Goal: Navigation & Orientation: Understand site structure

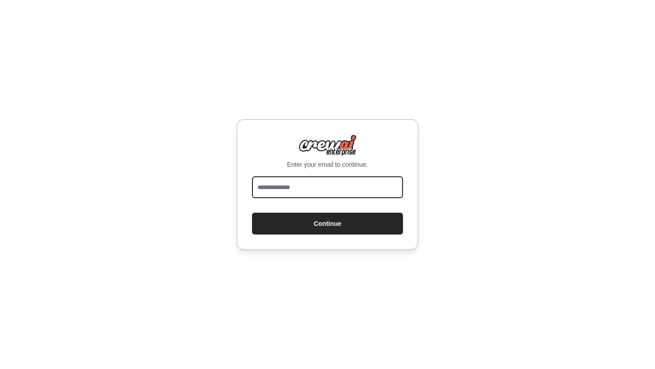
click at [340, 190] on input "email" at bounding box center [327, 187] width 151 height 22
click at [357, 193] on input "email" at bounding box center [327, 187] width 151 height 22
click at [304, 188] on input "**********" at bounding box center [327, 187] width 151 height 22
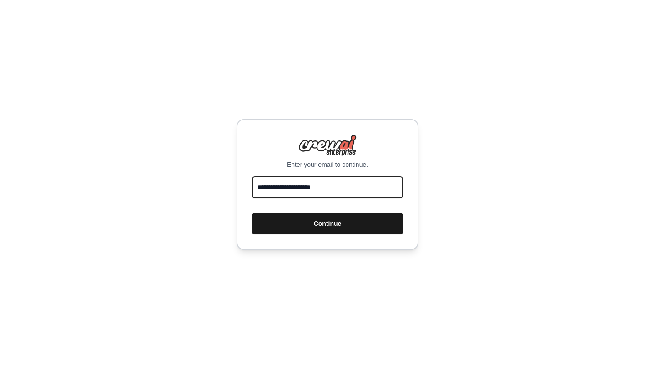
type input "**********"
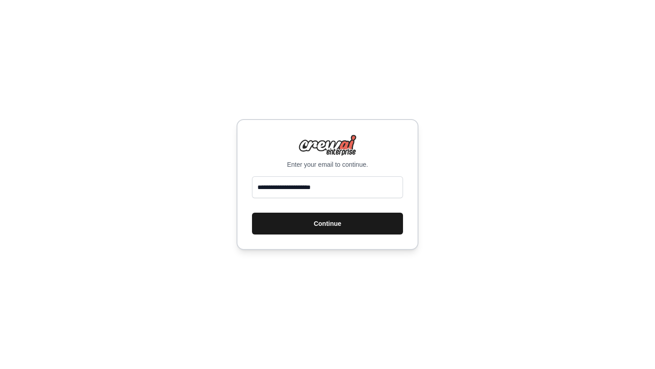
click at [330, 230] on button "Continue" at bounding box center [327, 224] width 151 height 22
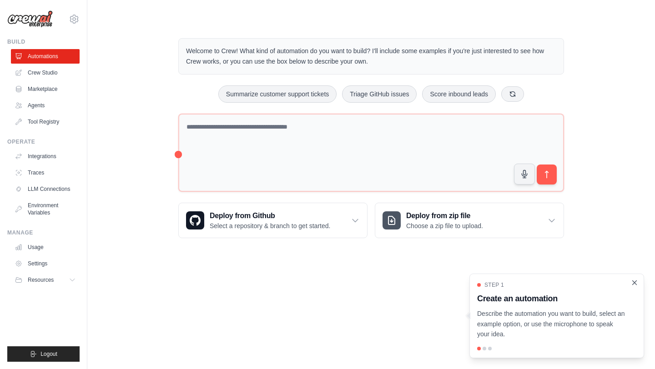
click at [637, 284] on icon "Close walkthrough" at bounding box center [634, 283] width 8 height 8
click at [230, 65] on p "Welcome to Crew! What kind of automation do you want to build? I'll include som…" at bounding box center [371, 56] width 370 height 21
click at [231, 56] on p "Welcome to Crew! What kind of automation do you want to build? I'll include som…" at bounding box center [371, 56] width 370 height 21
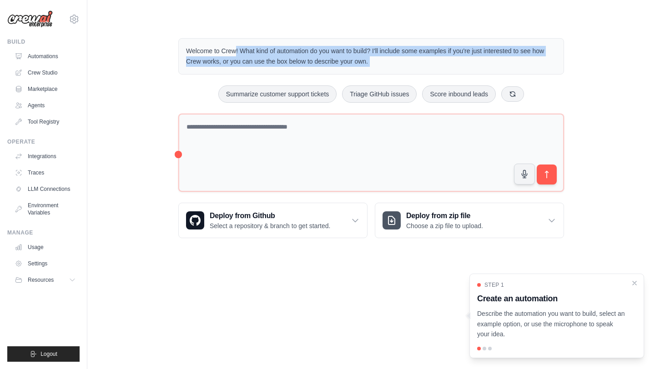
click at [231, 56] on p "Welcome to Crew! What kind of automation do you want to build? I'll include som…" at bounding box center [371, 56] width 370 height 21
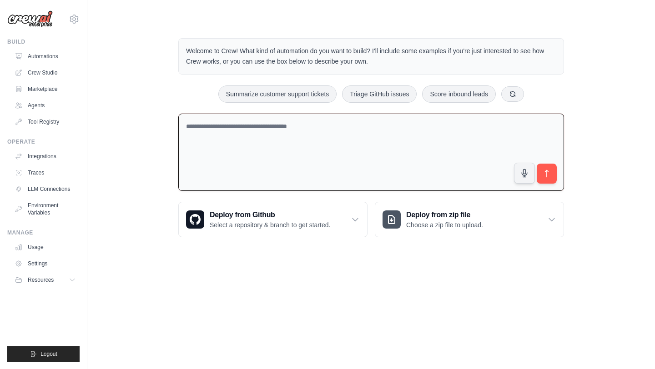
click at [235, 132] on textarea at bounding box center [371, 153] width 386 height 78
click at [55, 58] on link "Automations" at bounding box center [46, 56] width 69 height 15
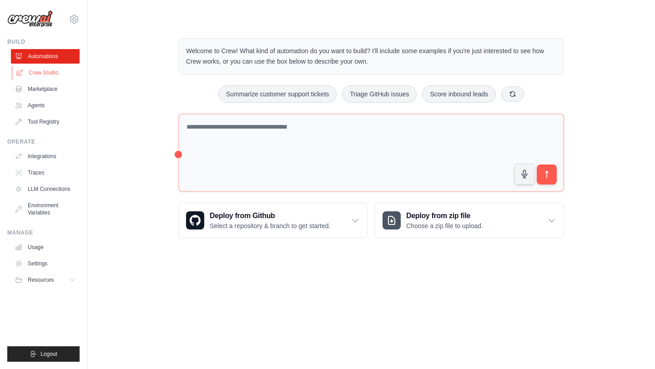
click at [54, 72] on link "Crew Studio" at bounding box center [46, 72] width 69 height 15
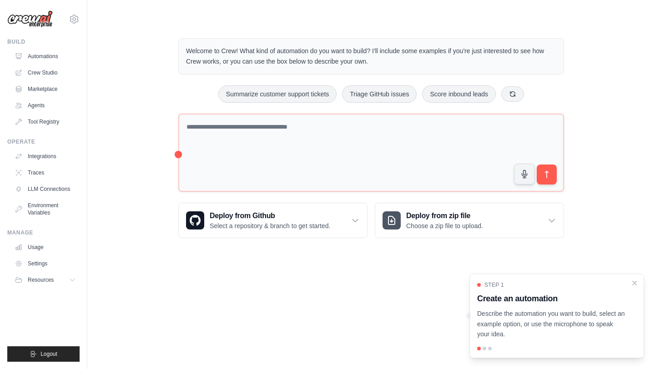
click at [530, 312] on p "Describe the automation you want to build, select an example option, or use the…" at bounding box center [551, 324] width 148 height 31
click at [634, 282] on icon "Close walkthrough" at bounding box center [634, 283] width 8 height 8
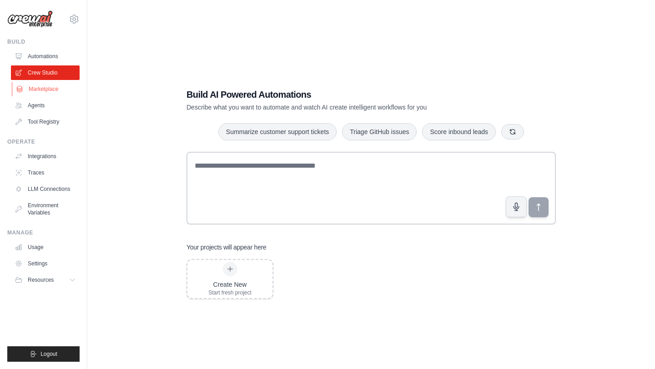
click at [51, 89] on link "Marketplace" at bounding box center [46, 89] width 69 height 15
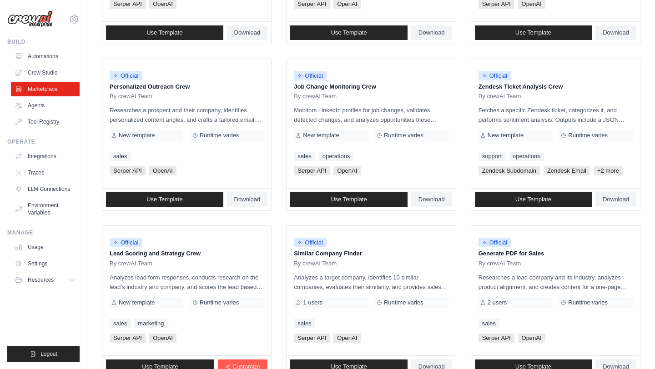
scroll to position [410, 0]
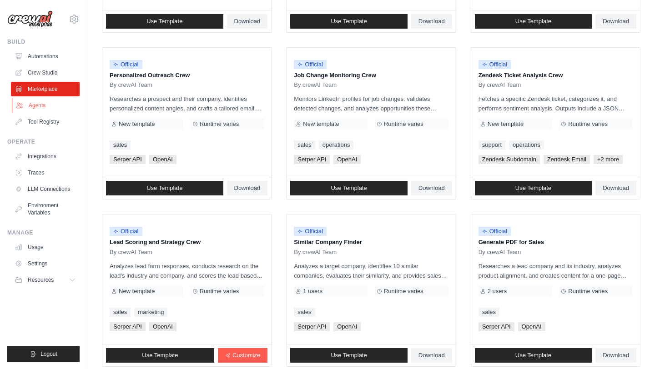
click at [44, 105] on link "Agents" at bounding box center [46, 105] width 69 height 15
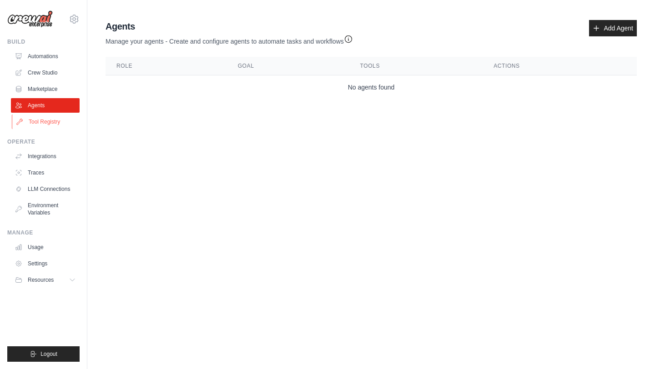
click at [47, 122] on link "Tool Registry" at bounding box center [46, 122] width 69 height 15
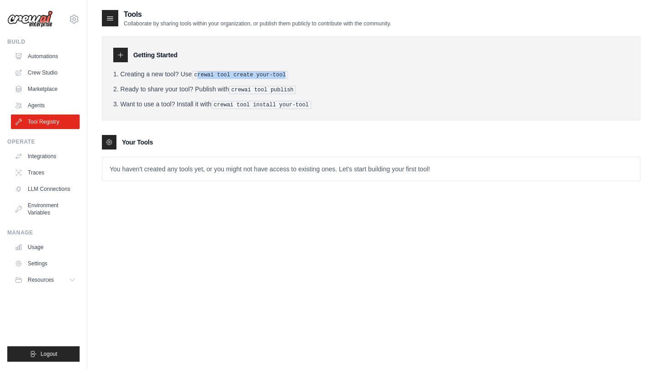
drag, startPoint x: 198, startPoint y: 75, endPoint x: 287, endPoint y: 71, distance: 89.6
click at [287, 71] on pre "crewai tool create your-tool" at bounding box center [240, 75] width 96 height 8
click at [289, 91] on pre "crewai tool publish" at bounding box center [262, 90] width 67 height 8
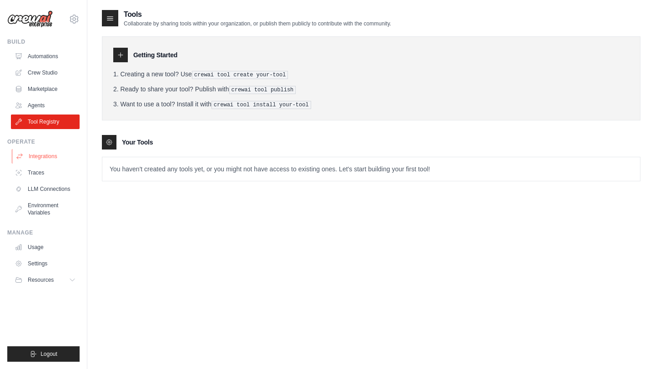
click at [55, 156] on link "Integrations" at bounding box center [46, 156] width 69 height 15
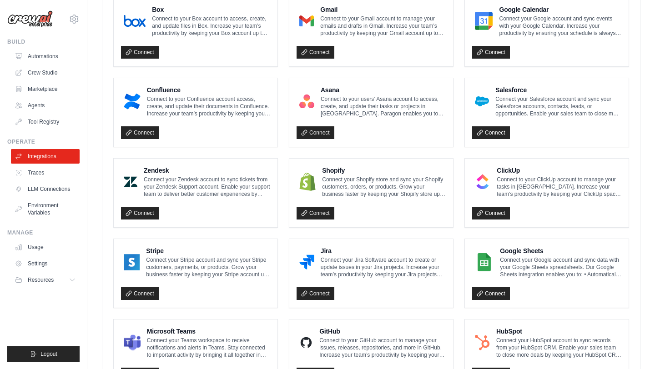
scroll to position [341, 0]
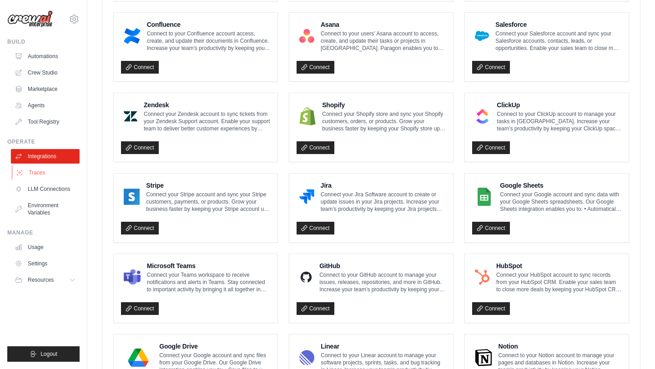
click at [47, 175] on link "Traces" at bounding box center [46, 172] width 69 height 15
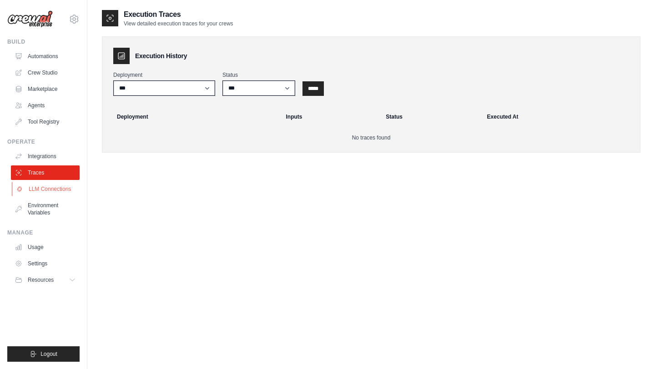
click at [50, 189] on link "LLM Connections" at bounding box center [46, 189] width 69 height 15
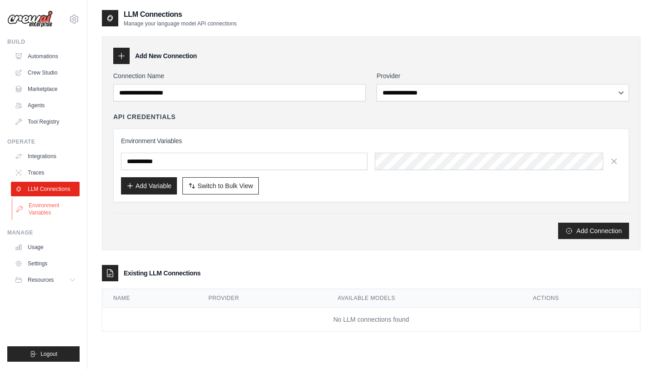
click at [48, 207] on link "Environment Variables" at bounding box center [46, 209] width 69 height 22
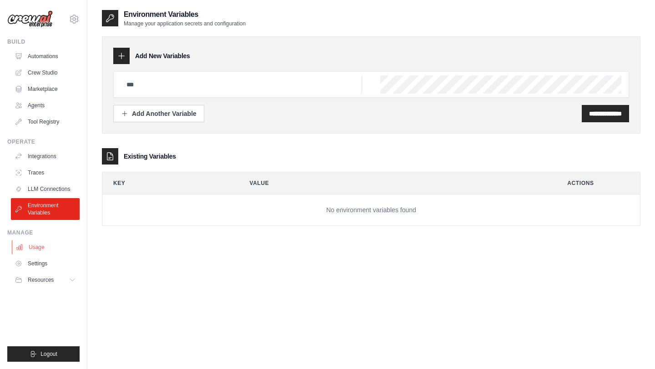
click at [50, 245] on link "Usage" at bounding box center [46, 247] width 69 height 15
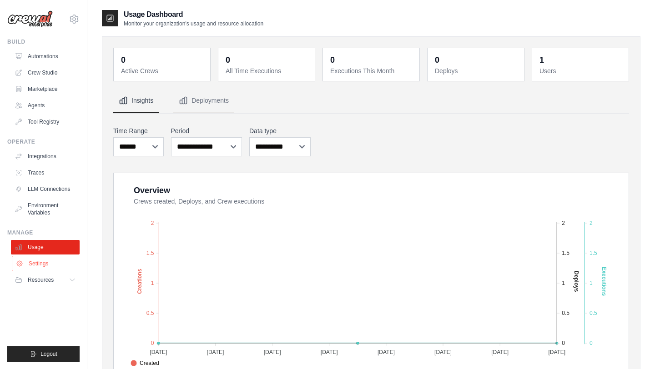
click at [51, 264] on link "Settings" at bounding box center [46, 263] width 69 height 15
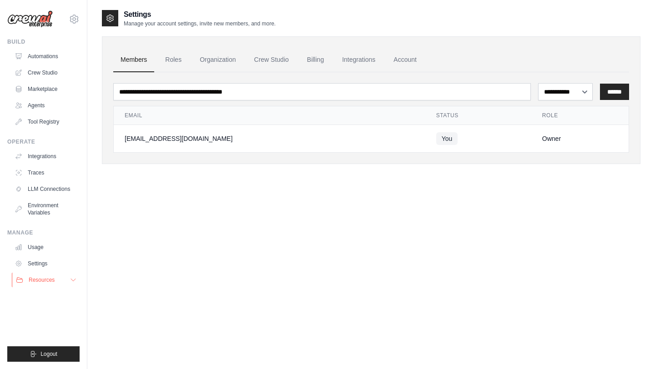
click at [57, 278] on button "Resources" at bounding box center [46, 280] width 69 height 15
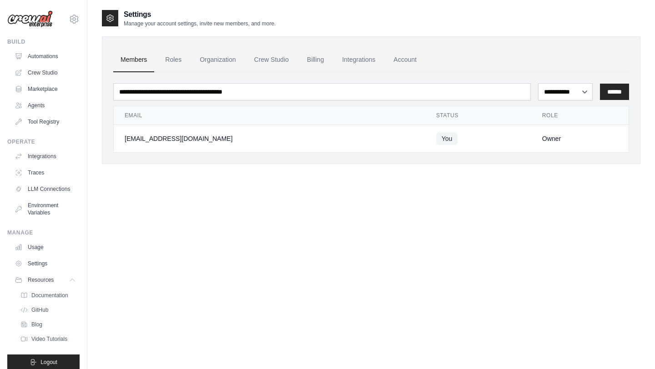
scroll to position [8, 0]
